Goal: Information Seeking & Learning: Check status

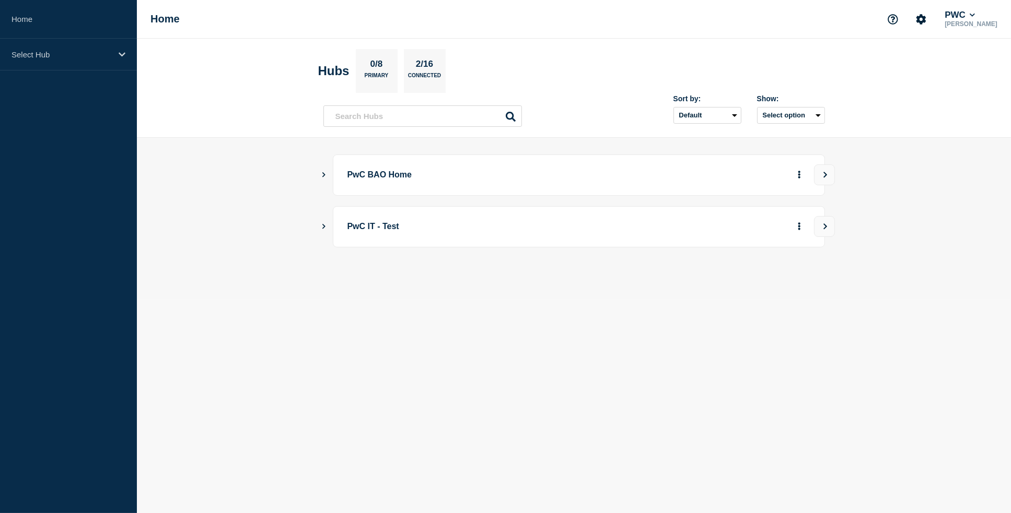
click at [324, 174] on icon "Show Connected Hubs" at bounding box center [323, 174] width 7 height 5
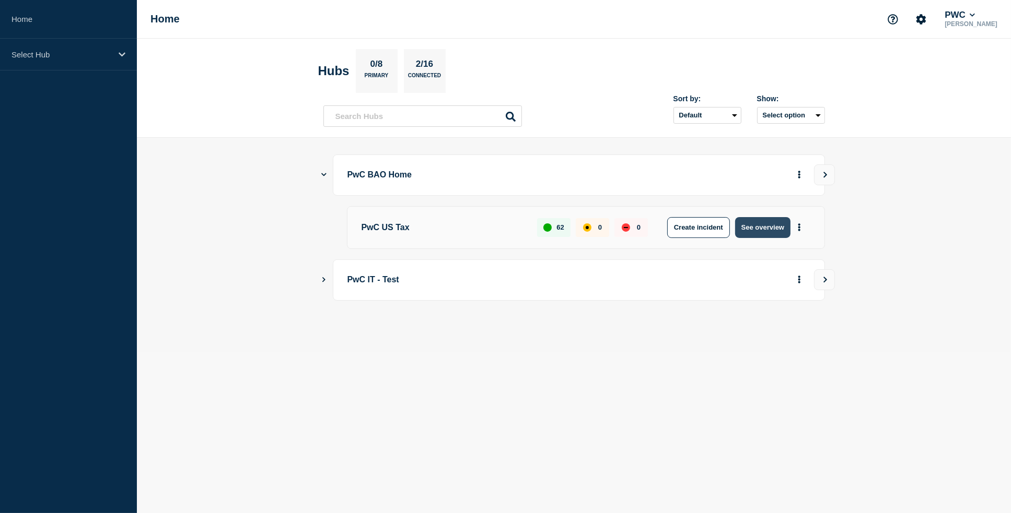
click at [753, 223] on button "See overview" at bounding box center [762, 227] width 55 height 21
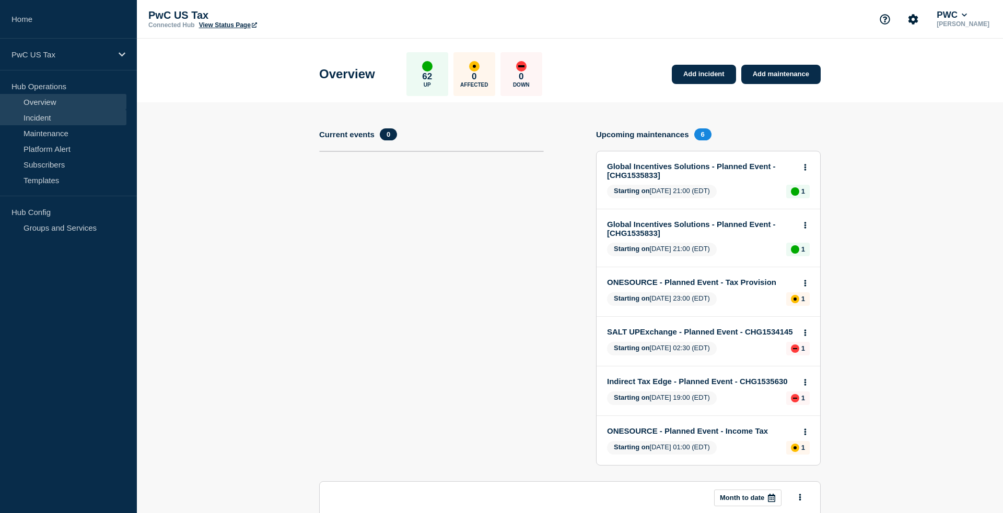
click at [73, 117] on link "Incident" at bounding box center [63, 118] width 126 height 16
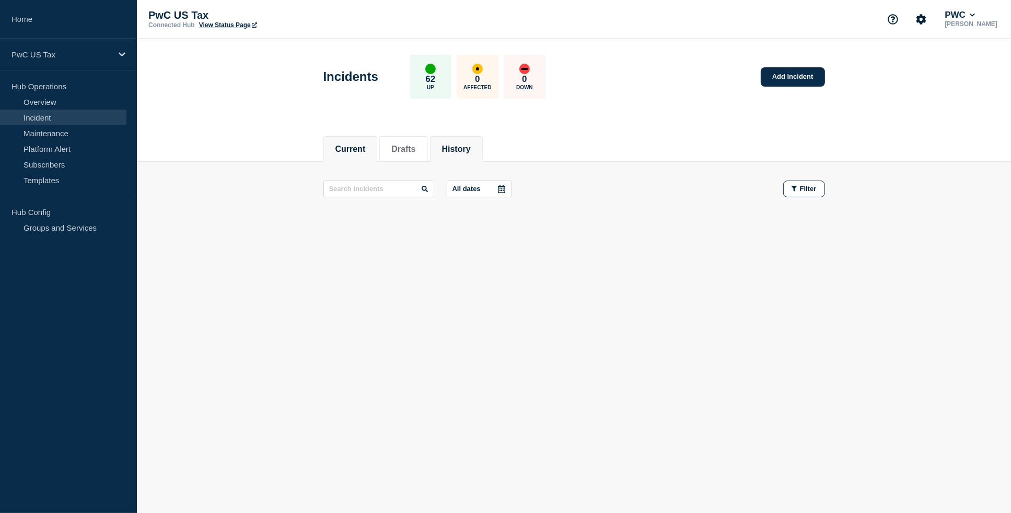
click at [464, 154] on li "History" at bounding box center [456, 149] width 53 height 26
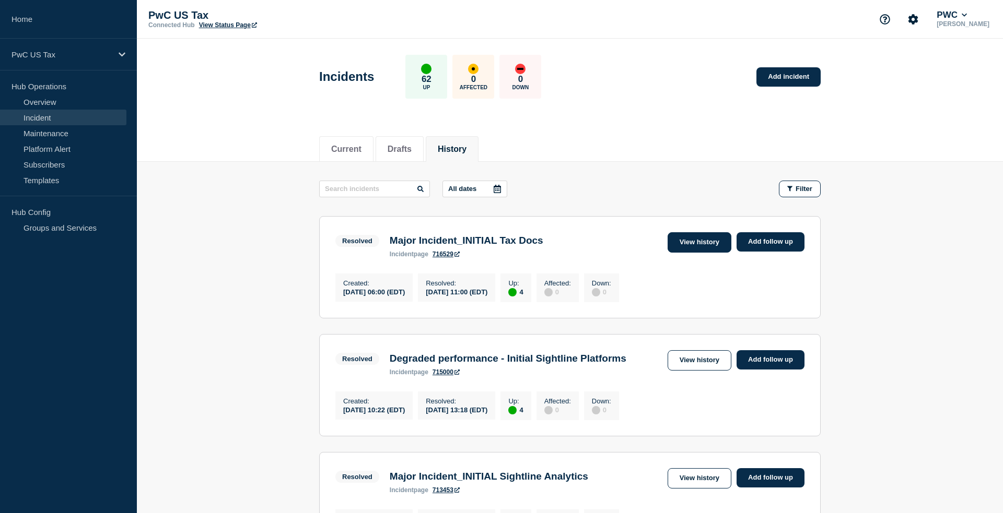
click at [696, 245] on link "View history" at bounding box center [700, 242] width 64 height 20
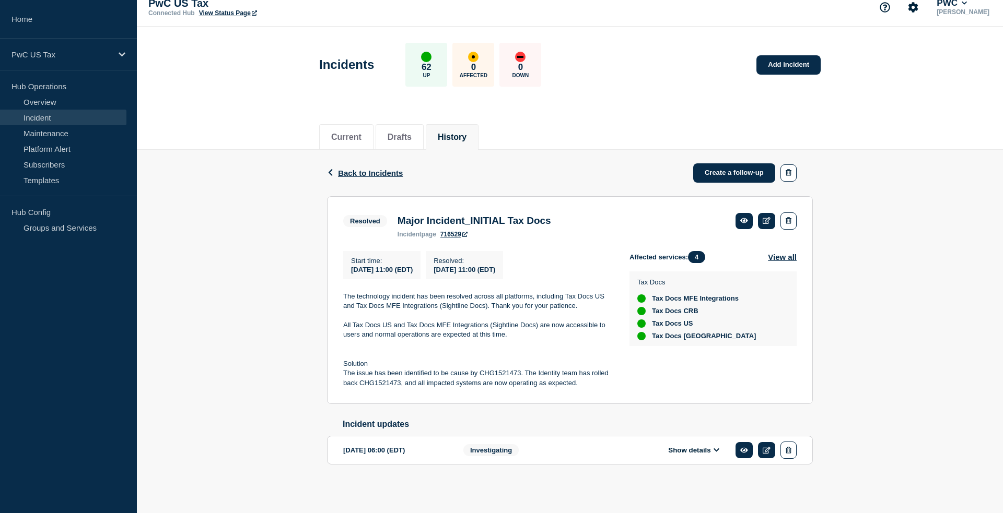
scroll to position [18, 0]
click at [701, 448] on button "Show details" at bounding box center [693, 450] width 57 height 9
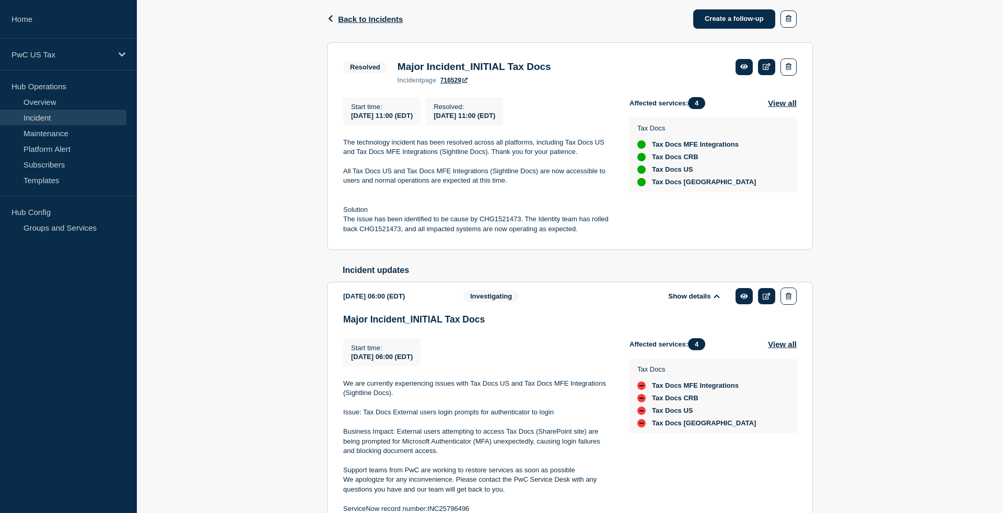
scroll to position [237, 0]
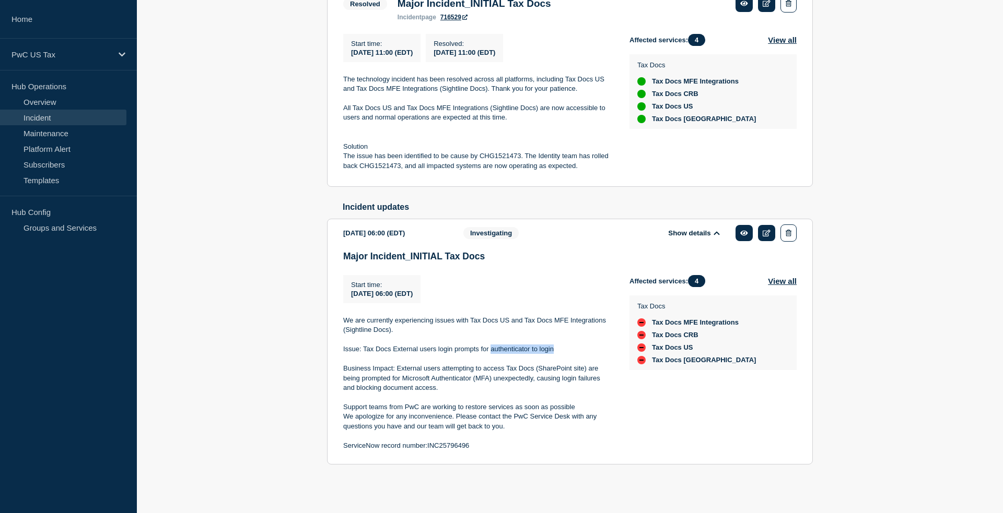
drag, startPoint x: 491, startPoint y: 351, endPoint x: 554, endPoint y: 352, distance: 62.2
click at [554, 352] on p "Issue: Tax Docs External users login prompts for authenticator to login" at bounding box center [478, 349] width 270 height 9
click at [464, 384] on p "Business Impact: External users attempting to access Tax Docs (SharePoint site)…" at bounding box center [478, 378] width 270 height 29
